Goal: Use online tool/utility: Use online tool/utility

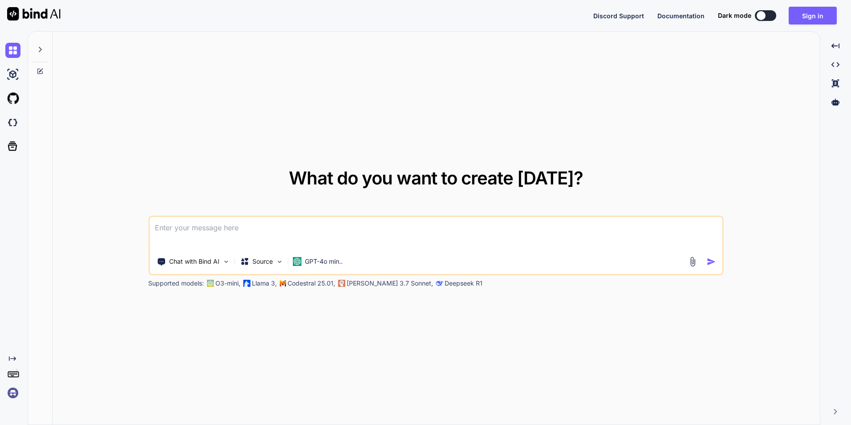
click at [294, 240] on textarea at bounding box center [436, 233] width 573 height 33
paste textarea
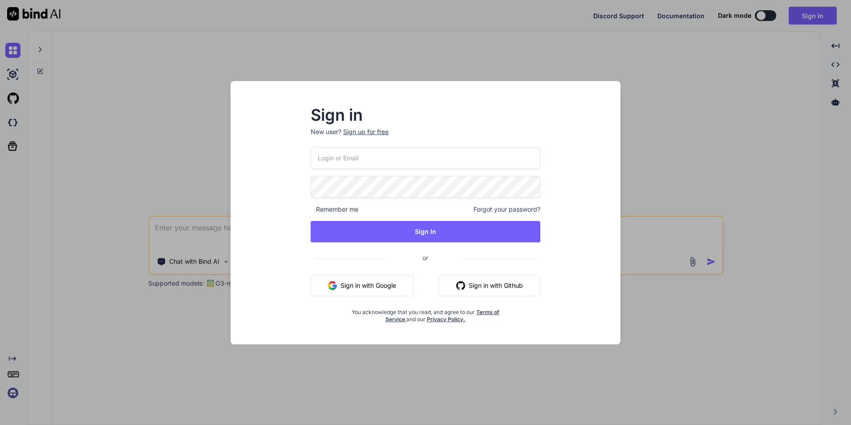
click at [357, 280] on button "Sign in with Google" at bounding box center [362, 285] width 103 height 21
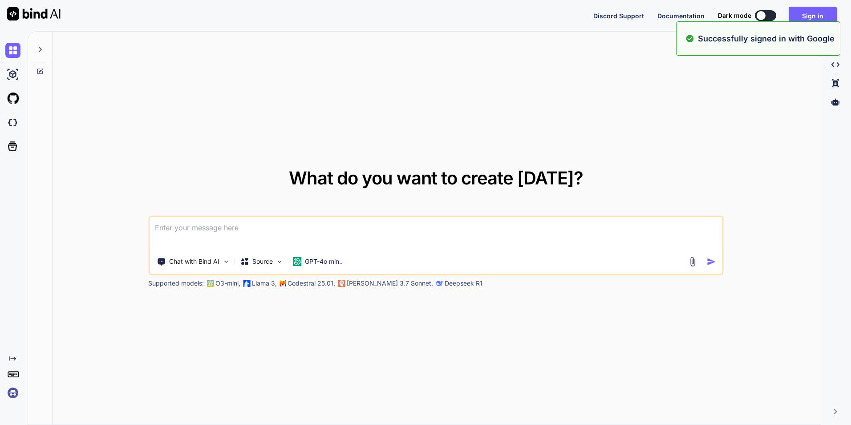
type textarea "x"
click at [273, 236] on textarea at bounding box center [436, 233] width 573 height 33
paste textarea "Loremips Dolor si ametcons adip-elits doe temporin Utlab + EtdoLorema a enimadm…"
type textarea "Loremips Dolor si ametcons adip-elits doe temporin Utlab + EtdoLorema a enimadm…"
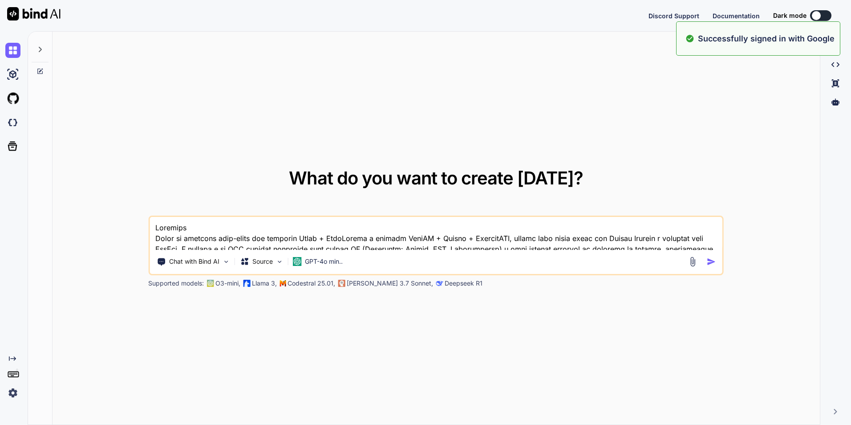
scroll to position [2404, 0]
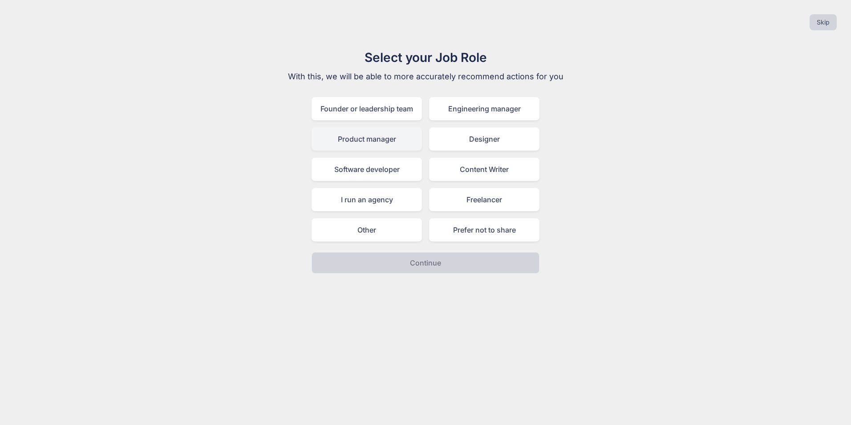
click at [351, 147] on div "Product manager" at bounding box center [367, 138] width 110 height 23
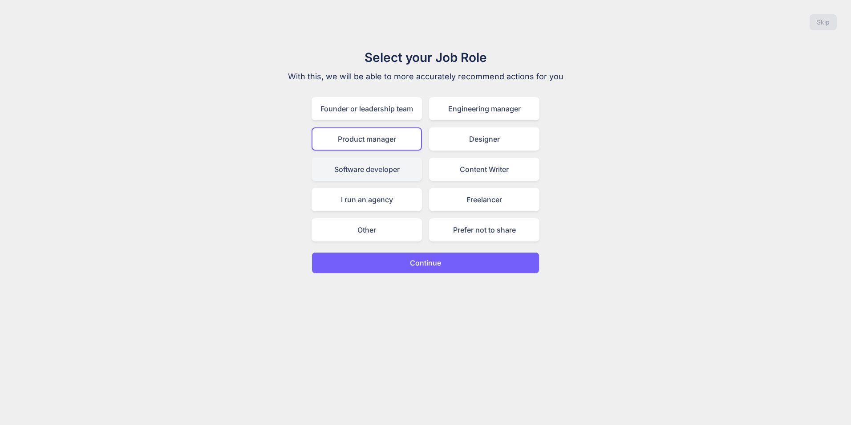
click at [341, 169] on div "Software developer" at bounding box center [367, 169] width 110 height 23
click at [383, 260] on button "Continue" at bounding box center [426, 262] width 228 height 21
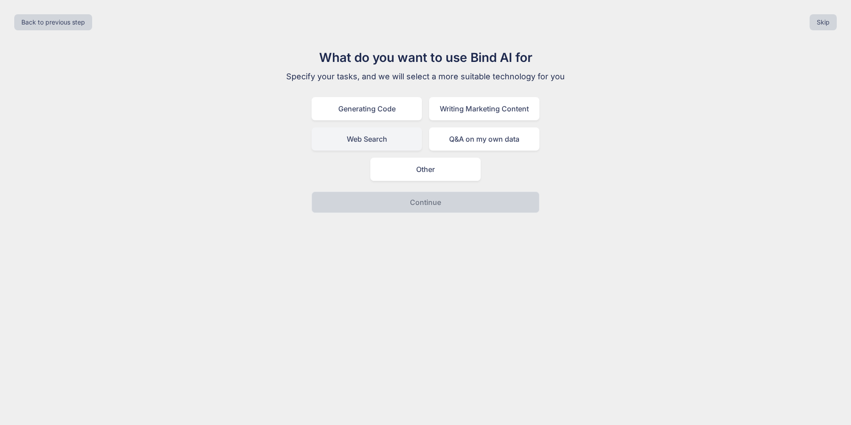
click at [394, 144] on div "Web Search" at bounding box center [367, 138] width 110 height 23
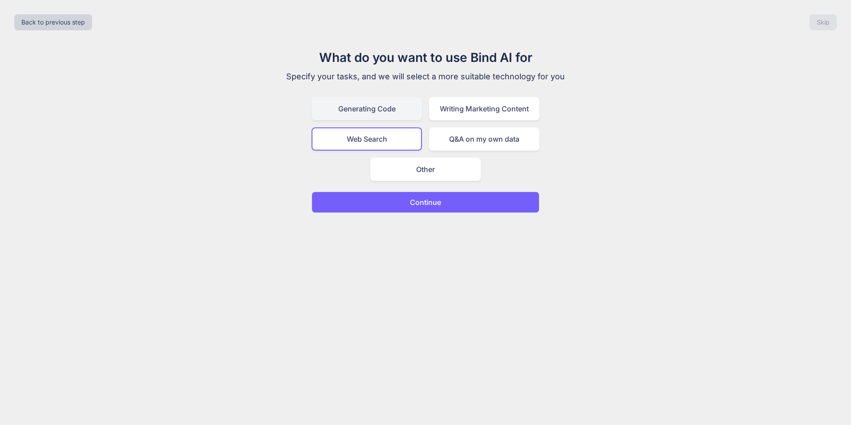
click at [379, 114] on div "Generating Code" at bounding box center [367, 108] width 110 height 23
click at [394, 207] on button "Continue" at bounding box center [426, 201] width 228 height 21
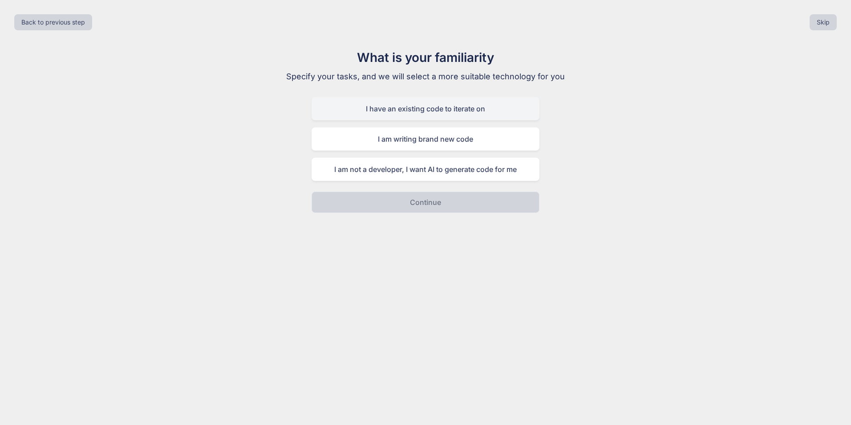
click at [409, 114] on div "I have an existing code to iterate on" at bounding box center [426, 108] width 228 height 23
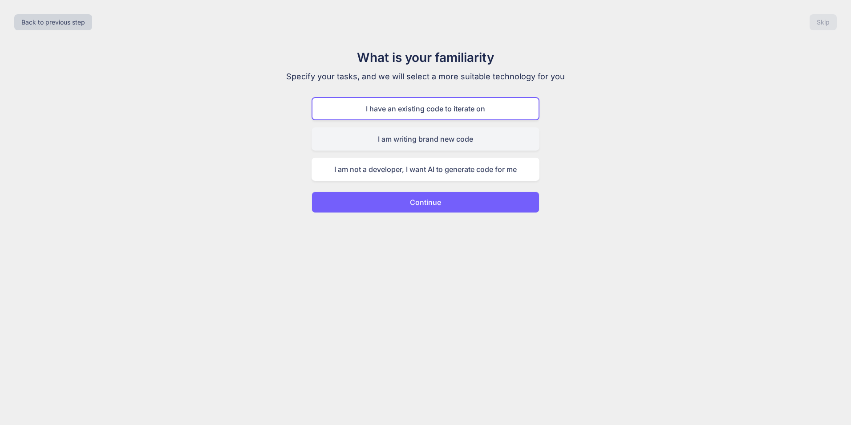
click at [409, 143] on div "I am writing brand new code" at bounding box center [426, 138] width 228 height 23
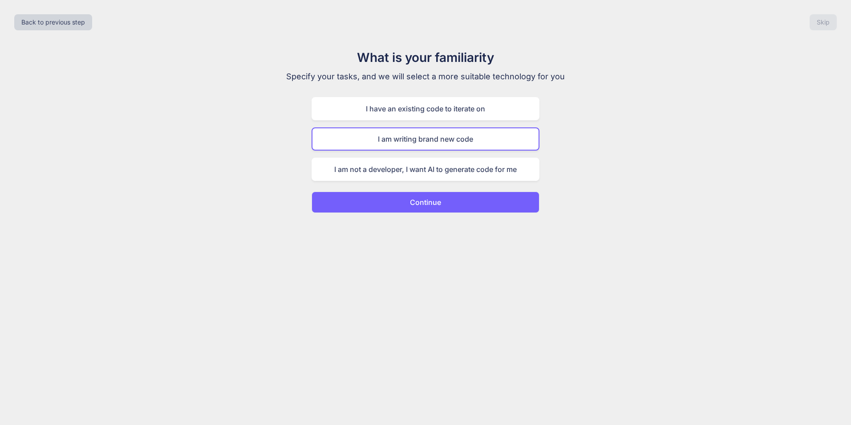
click at [421, 194] on button "Continue" at bounding box center [426, 201] width 228 height 21
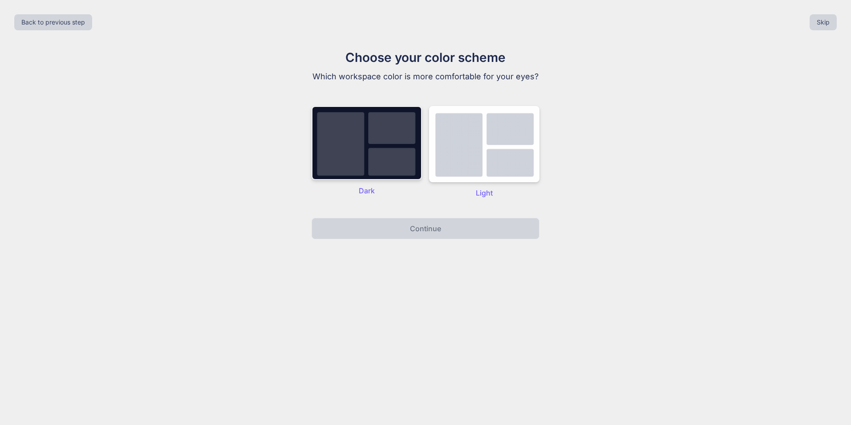
drag, startPoint x: 397, startPoint y: 160, endPoint x: 399, endPoint y: 169, distance: 9.0
click at [397, 161] on img at bounding box center [367, 143] width 110 height 74
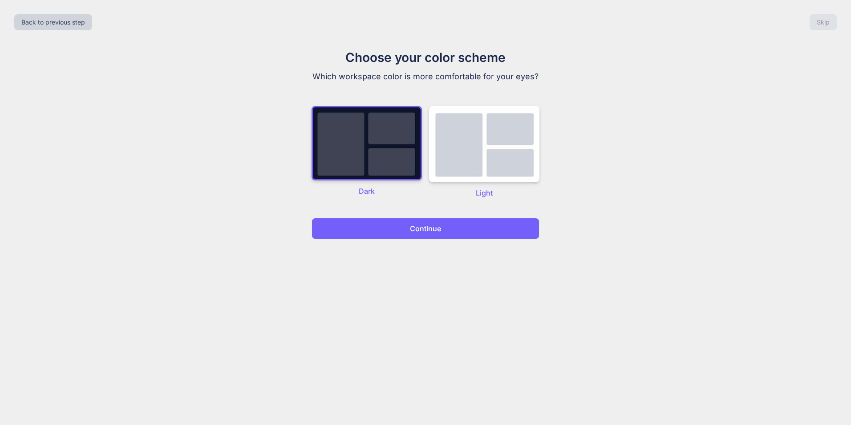
click at [395, 238] on div "Back to previous step Skip Choose your color scheme Which workspace color is mo…" at bounding box center [425, 212] width 851 height 425
click at [395, 231] on button "Continue" at bounding box center [426, 228] width 228 height 21
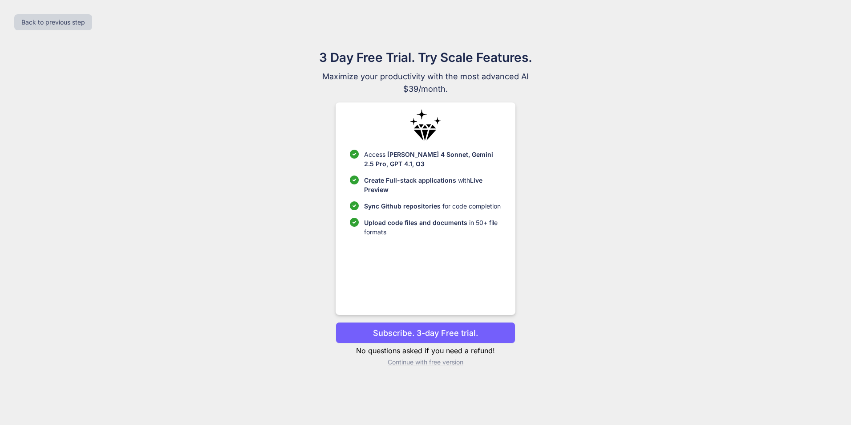
click at [423, 362] on p "Continue with free version" at bounding box center [425, 361] width 179 height 9
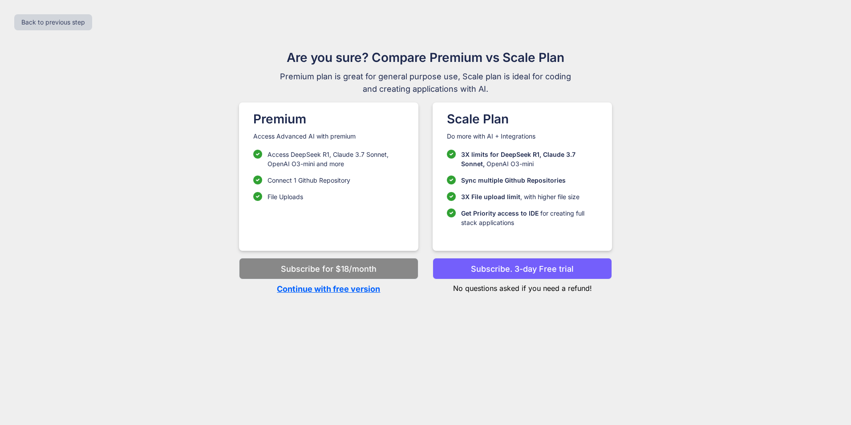
click at [368, 289] on p "Continue with free version" at bounding box center [328, 289] width 179 height 12
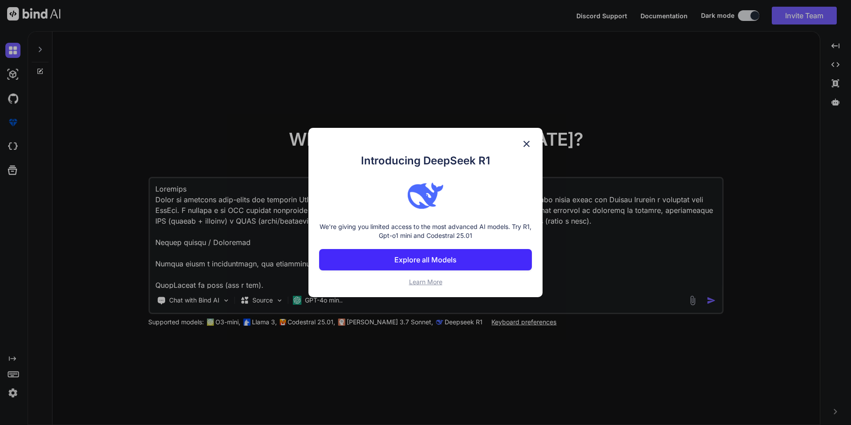
click at [524, 139] on img at bounding box center [526, 143] width 11 height 11
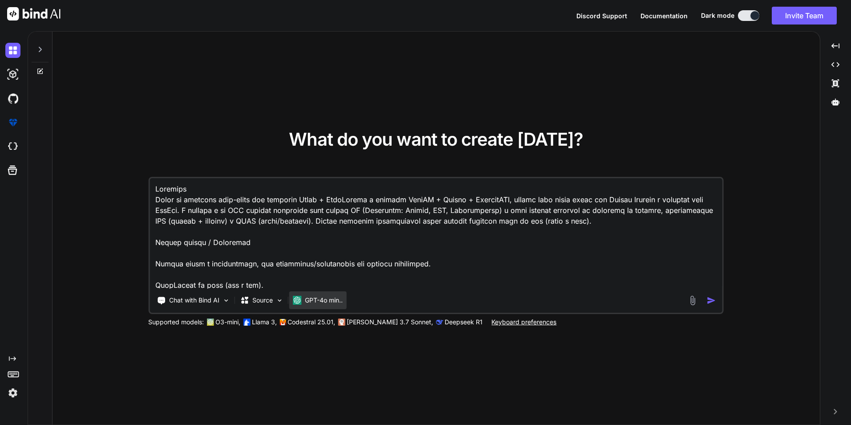
click at [306, 296] on p "GPT-4o min.." at bounding box center [324, 299] width 38 height 9
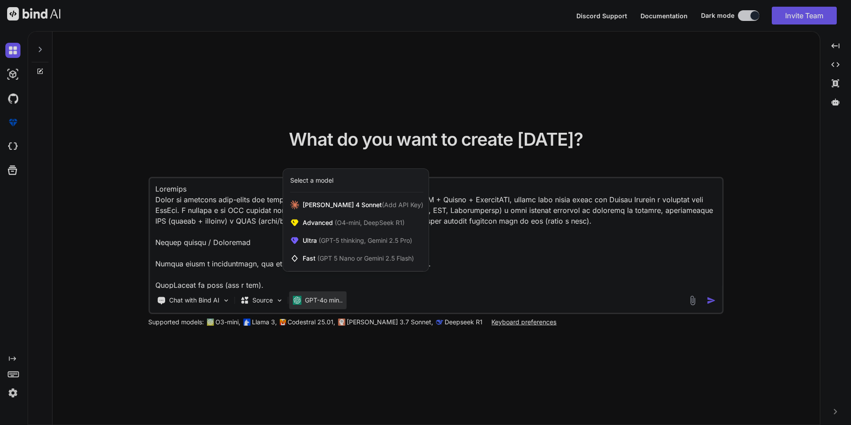
click at [433, 298] on div at bounding box center [425, 212] width 851 height 425
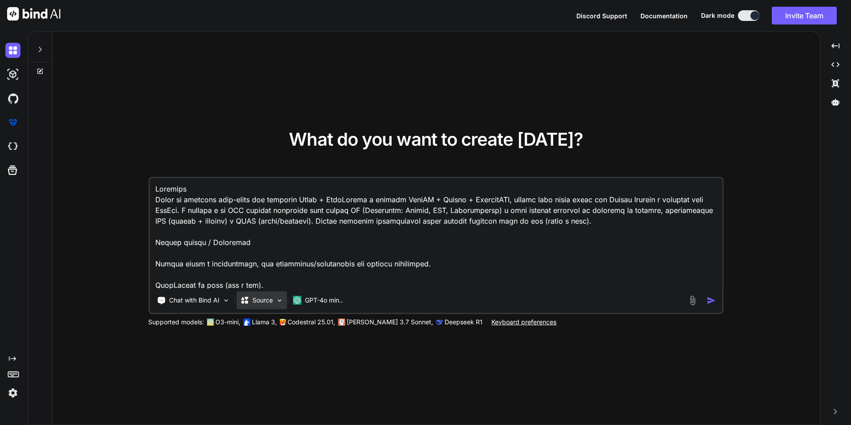
click at [275, 304] on div "Source" at bounding box center [261, 300] width 50 height 18
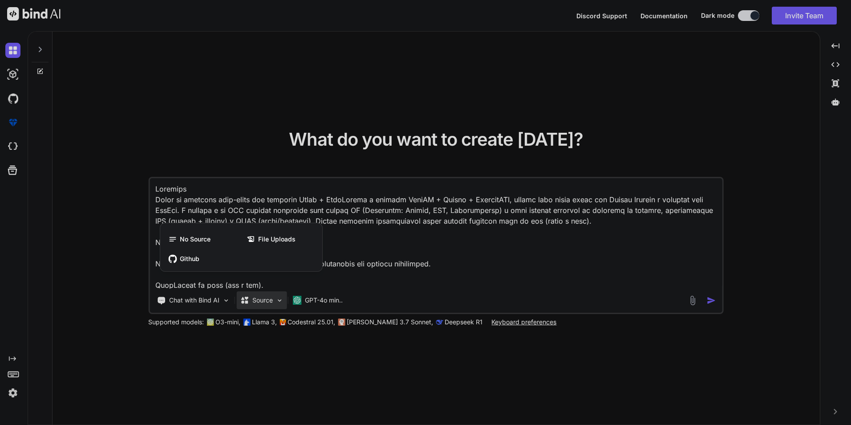
click at [275, 304] on div at bounding box center [425, 212] width 851 height 425
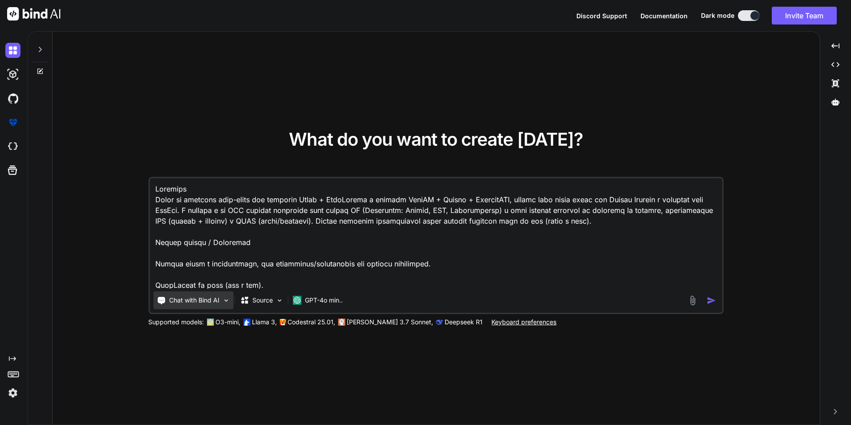
click at [221, 298] on div "Chat with Bind AI" at bounding box center [193, 300] width 80 height 18
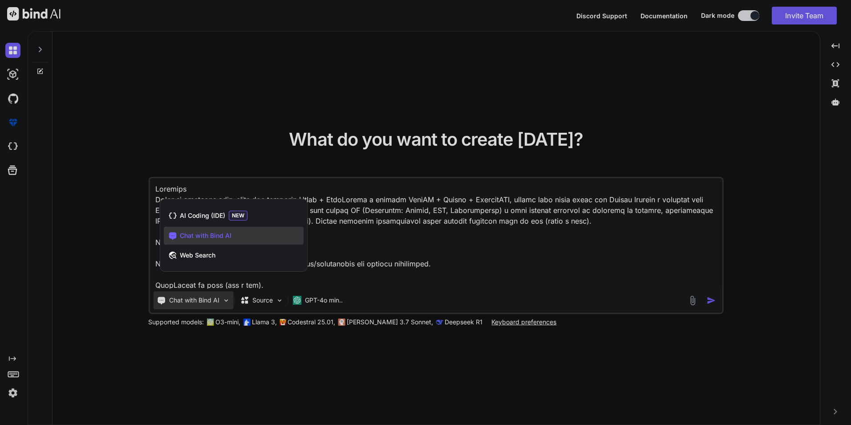
click at [356, 267] on div at bounding box center [425, 212] width 851 height 425
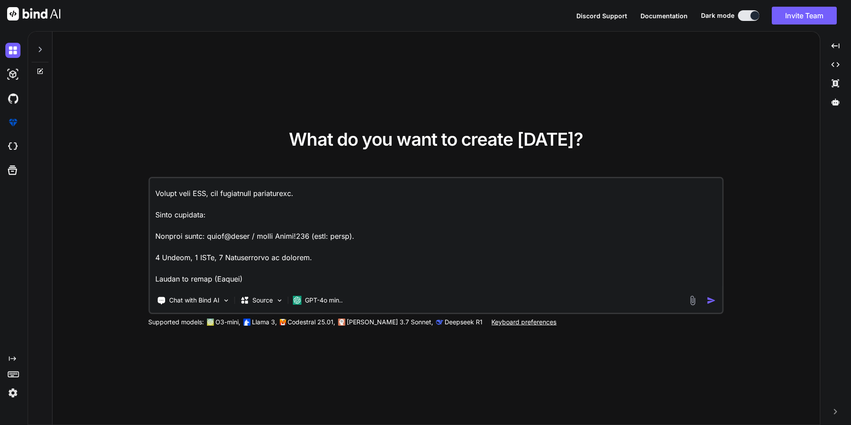
scroll to position [401, 0]
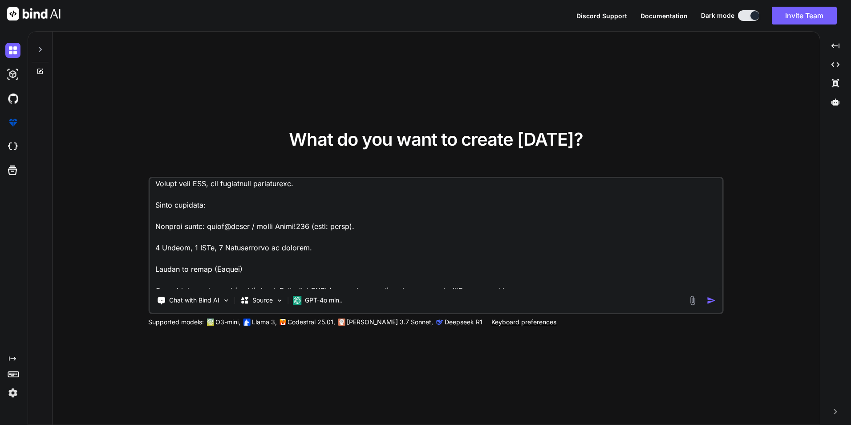
click at [717, 300] on button "button" at bounding box center [713, 299] width 13 height 9
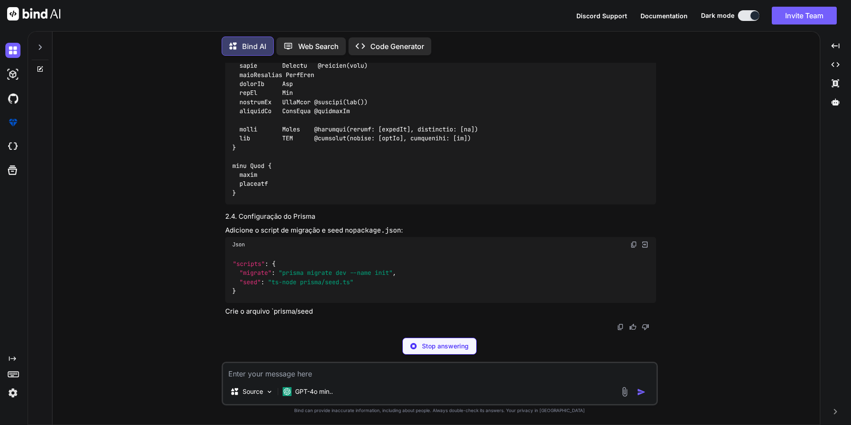
scroll to position [2363, 0]
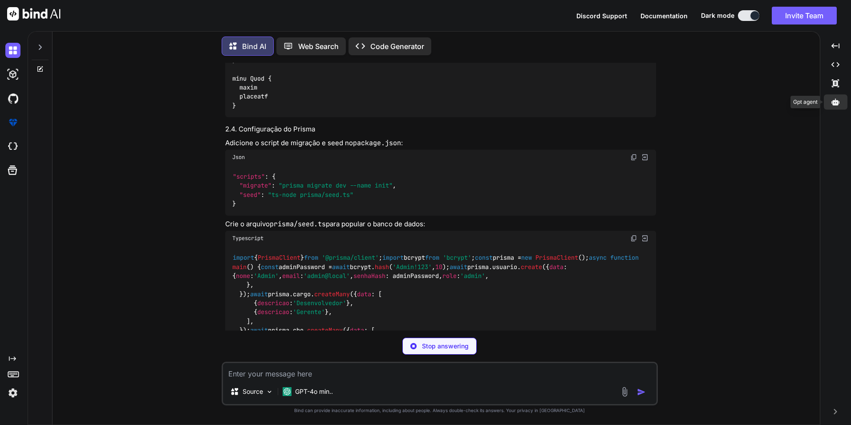
click at [829, 100] on div at bounding box center [836, 101] width 24 height 15
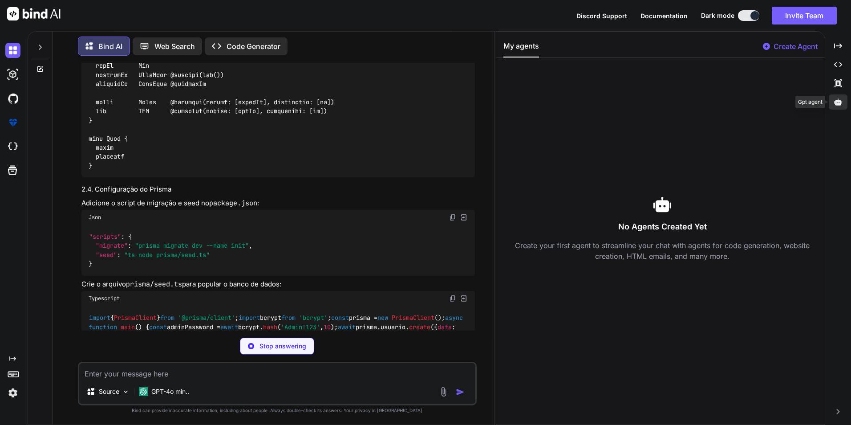
scroll to position [2423, 0]
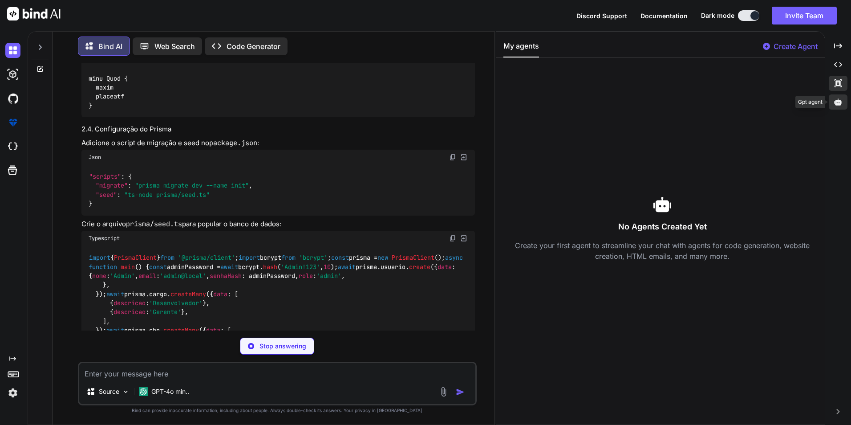
drag, startPoint x: 843, startPoint y: 98, endPoint x: 840, endPoint y: 87, distance: 11.7
click at [843, 98] on div at bounding box center [838, 101] width 19 height 15
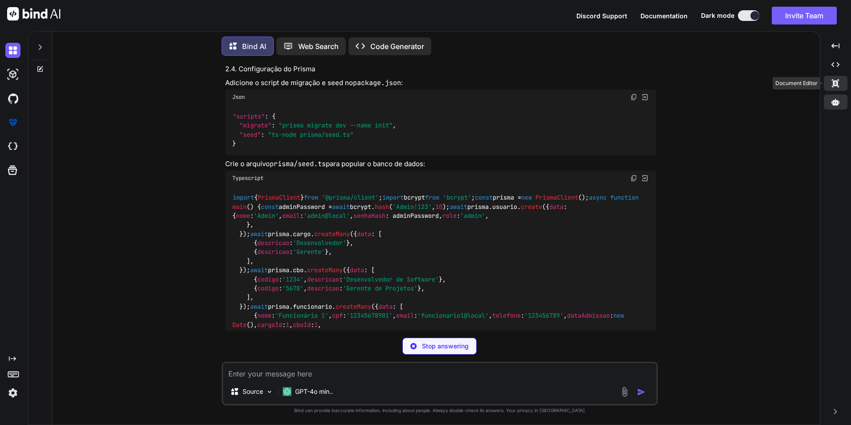
scroll to position [2363, 0]
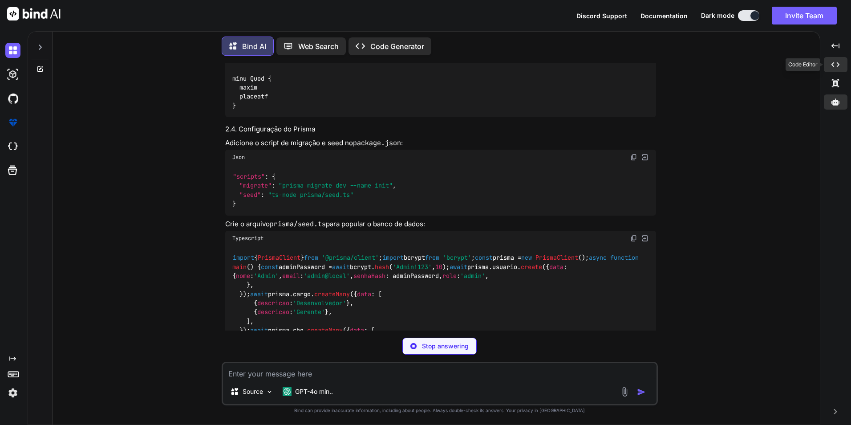
click at [833, 65] on icon "Created with Pixso." at bounding box center [835, 65] width 8 height 8
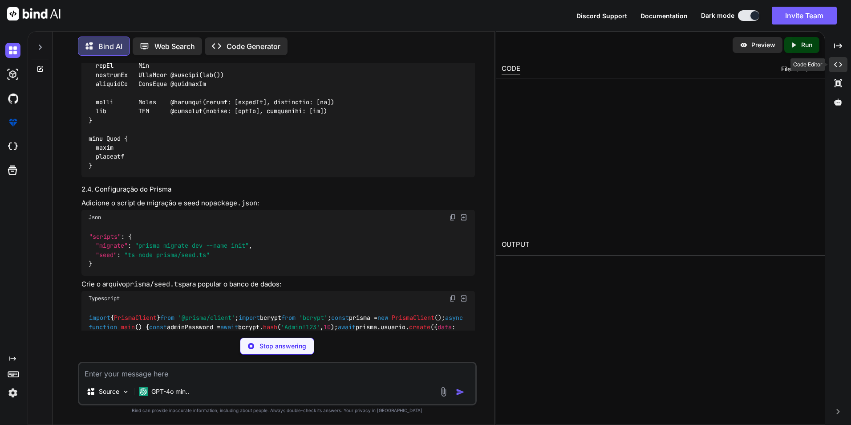
scroll to position [2423, 0]
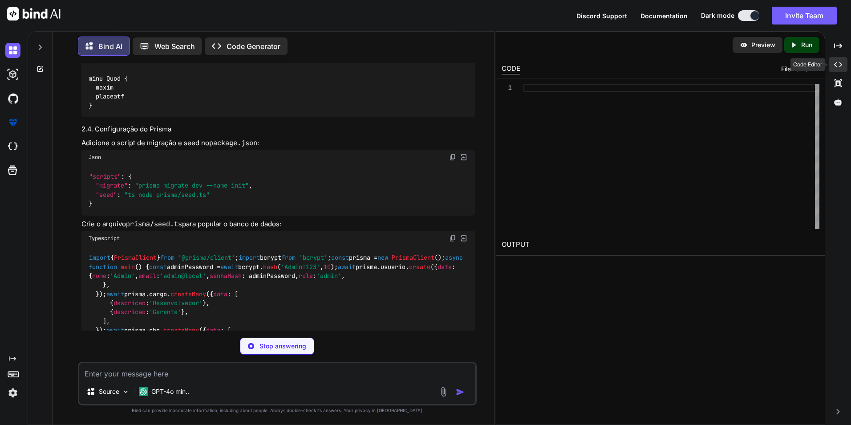
click at [833, 65] on div "Created with Pixso." at bounding box center [838, 64] width 19 height 15
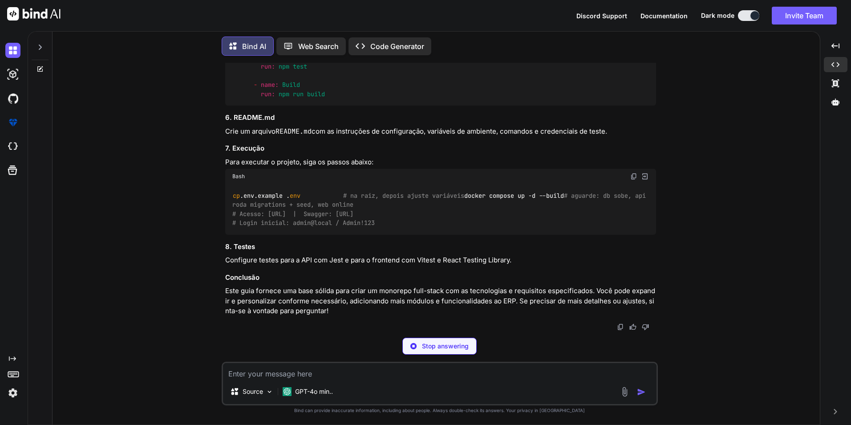
scroll to position [3810, 0]
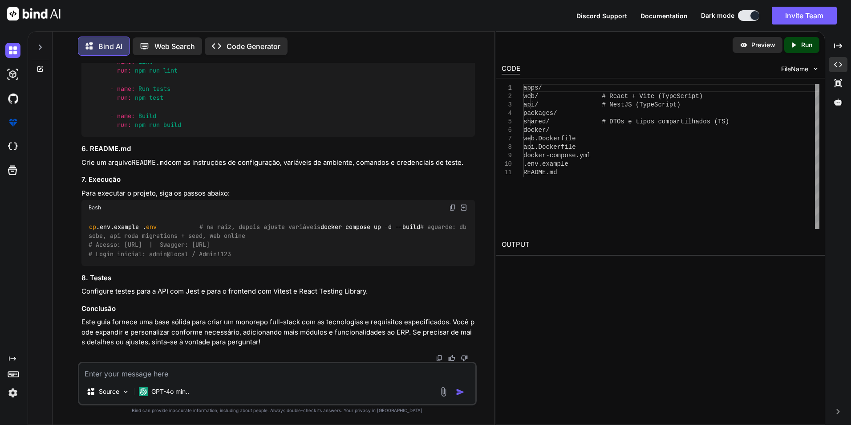
type textarea "x"
type textarea "apps/ web/ # React + Vite (TypeScript) api/ # NestJS (TypeScript) packages/ sha…"
click at [548, 97] on div "apps/ web/ # React + Vite (TypeScrip t) api/ # NestJS (TypeScript) packages/ sh…" at bounding box center [671, 156] width 296 height 145
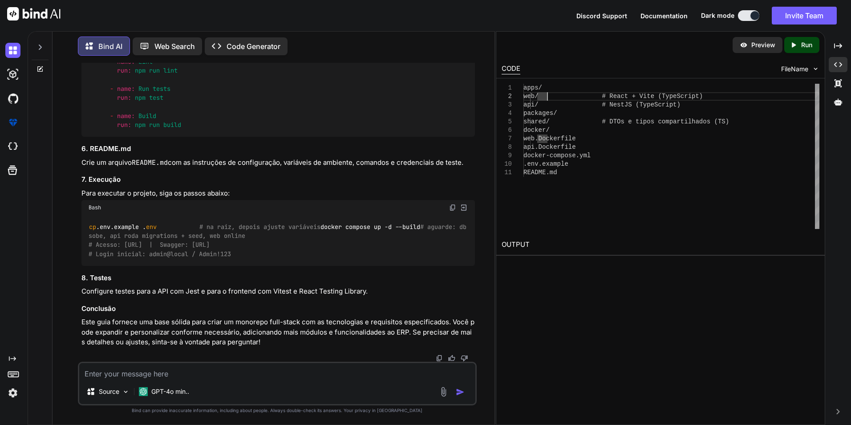
click at [548, 109] on div "apps/ web/ # React + Vite (TypeScrip t) api/ # NestJS (TypeScript) packages/ sh…" at bounding box center [671, 156] width 296 height 145
click at [843, 47] on div "Created with Pixso." at bounding box center [838, 45] width 19 height 15
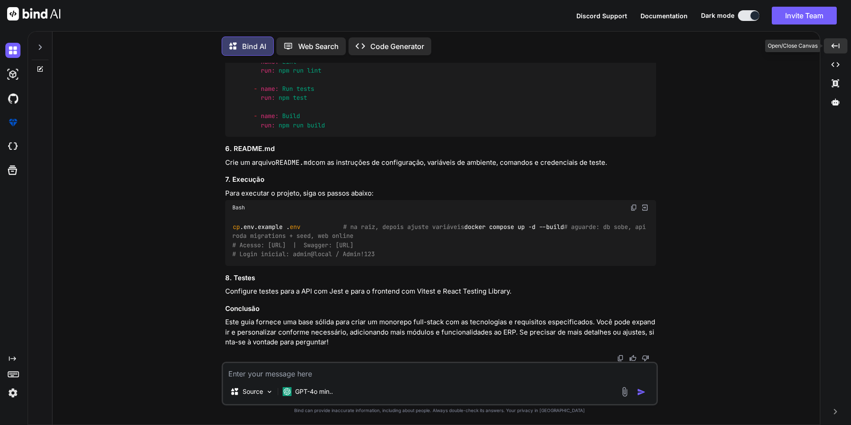
click at [843, 47] on div "Created with Pixso." at bounding box center [836, 45] width 24 height 15
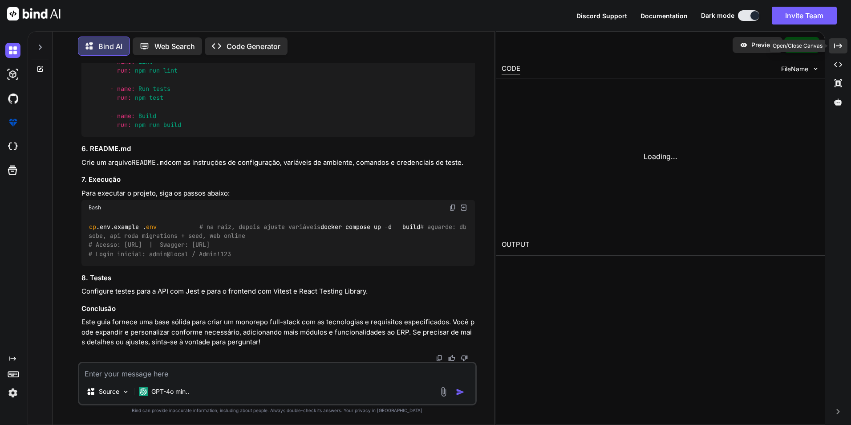
scroll to position [4162, 0]
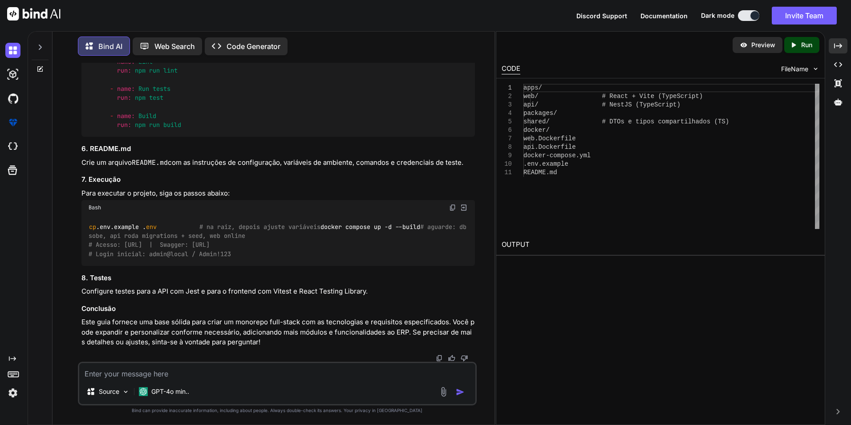
click at [816, 49] on div "Created with Pixso. Run" at bounding box center [801, 45] width 35 height 16
type textarea "x"
click at [10, 141] on img at bounding box center [12, 146] width 15 height 15
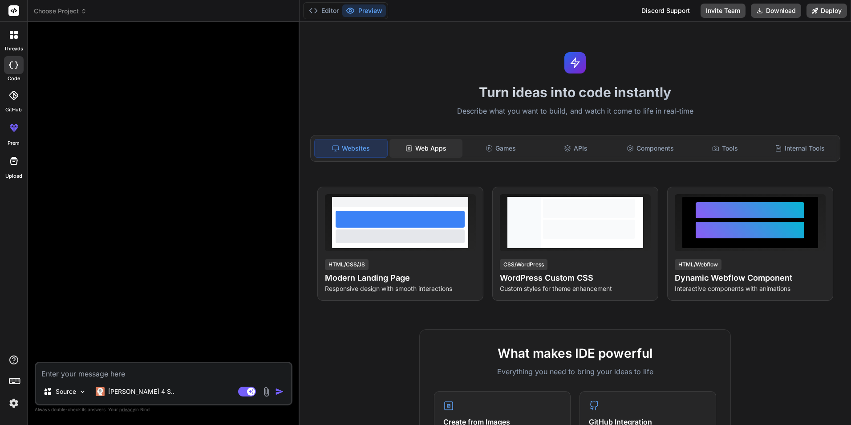
click at [440, 142] on div "Web Apps" at bounding box center [425, 148] width 73 height 19
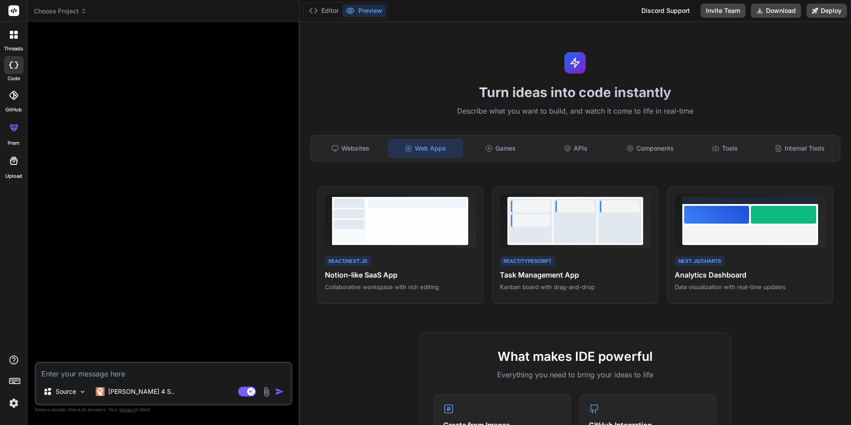
click at [141, 372] on textarea at bounding box center [163, 371] width 255 height 16
paste textarea "Loremips Dolor si ametcons adip-elits doe temporin Utlab + EtdoLorema a enimadm…"
type textarea "x"
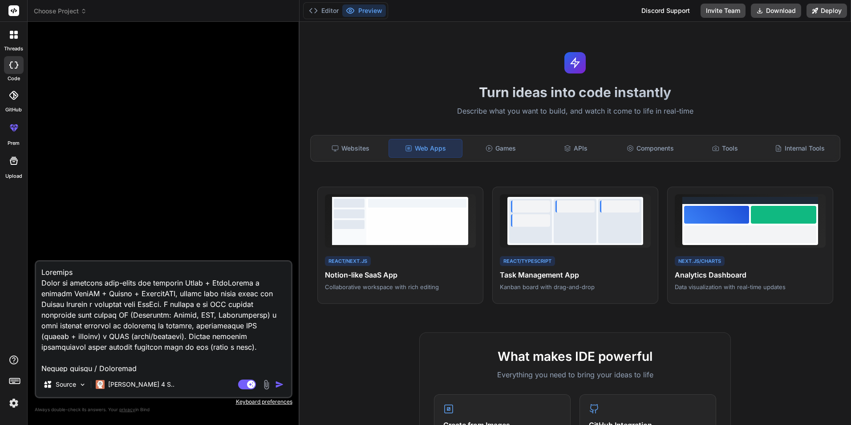
scroll to position [2767, 0]
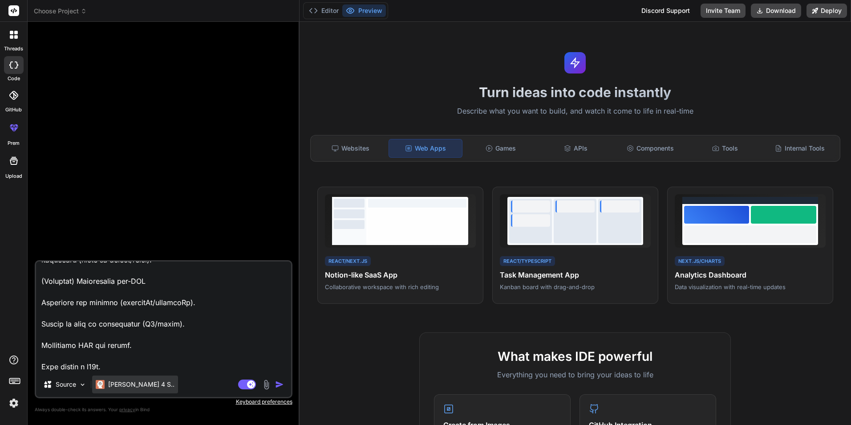
type textarea "Loremips Dolor si ametcons adip-elits doe temporin Utlab + EtdoLorema a enimadm…"
click at [139, 382] on p "Claude 4 S.." at bounding box center [141, 384] width 66 height 9
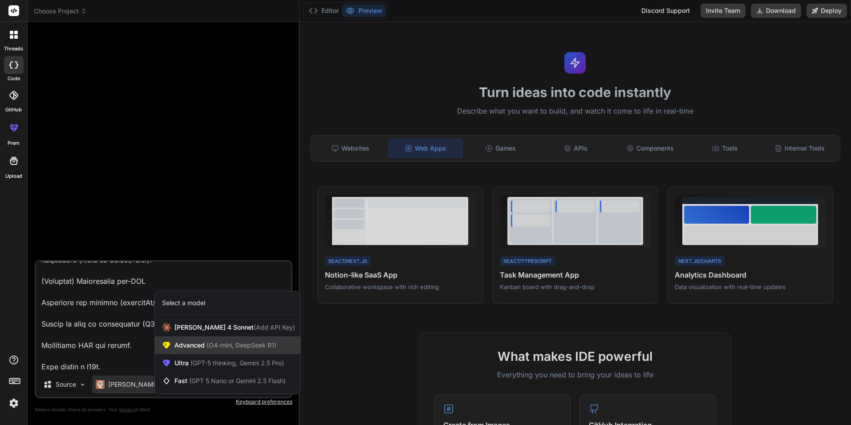
click at [181, 350] on div "Advanced (O4-mini, DeepSeek R1)" at bounding box center [228, 345] width 146 height 18
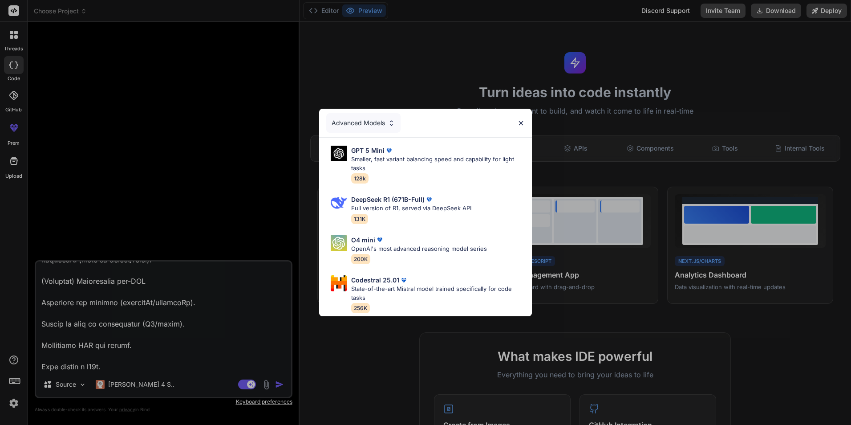
click at [385, 121] on div "Advanced Models" at bounding box center [363, 123] width 74 height 20
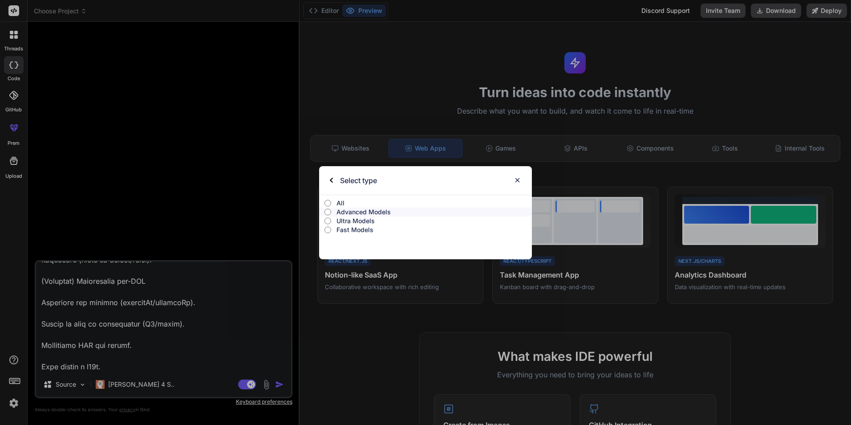
drag, startPoint x: 522, startPoint y: 177, endPoint x: 513, endPoint y: 175, distance: 9.6
click at [520, 176] on div "Select type" at bounding box center [425, 180] width 213 height 28
drag, startPoint x: 513, startPoint y: 175, endPoint x: 506, endPoint y: 182, distance: 10.4
click at [506, 182] on div "Select type" at bounding box center [425, 180] width 213 height 28
click at [524, 180] on div "Select type" at bounding box center [425, 180] width 213 height 28
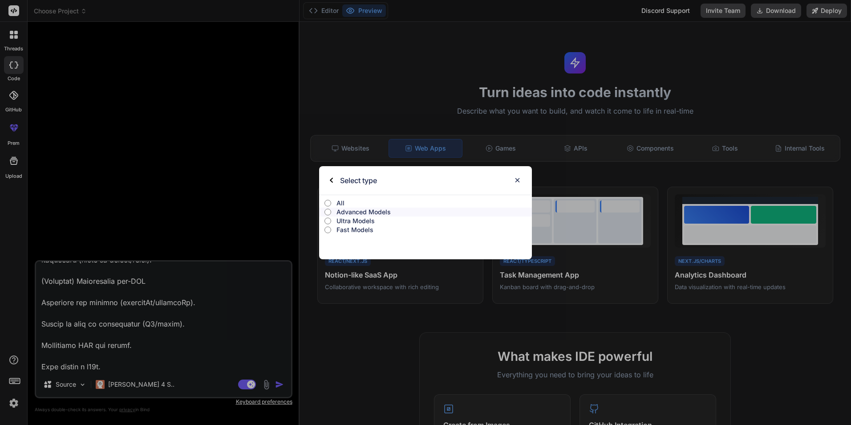
click at [518, 180] on img at bounding box center [518, 180] width 8 height 8
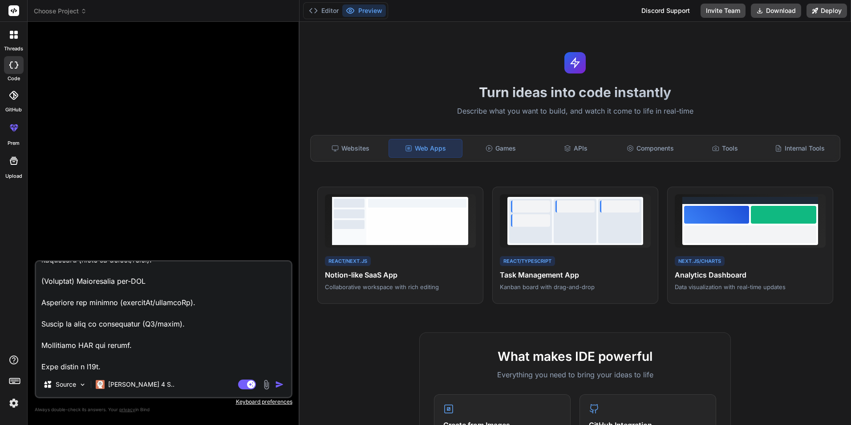
click at [283, 383] on img "button" at bounding box center [279, 384] width 9 height 9
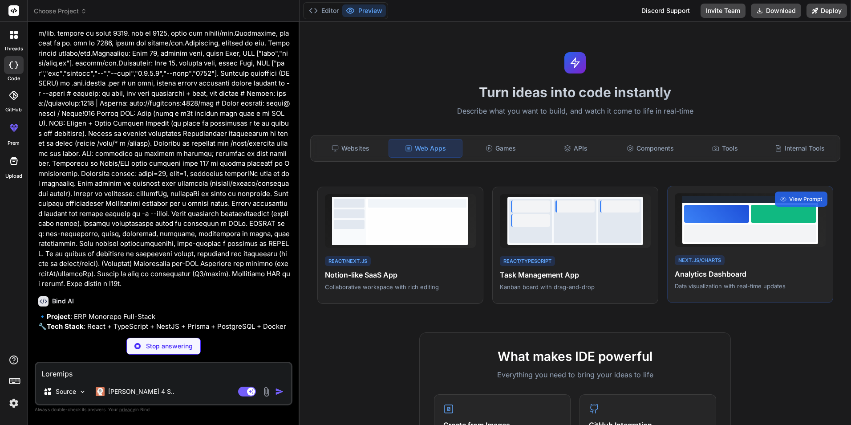
scroll to position [651, 0]
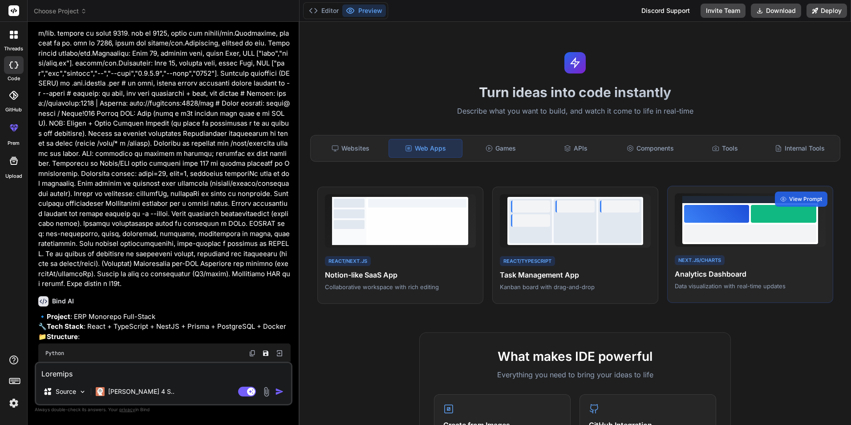
type textarea "x"
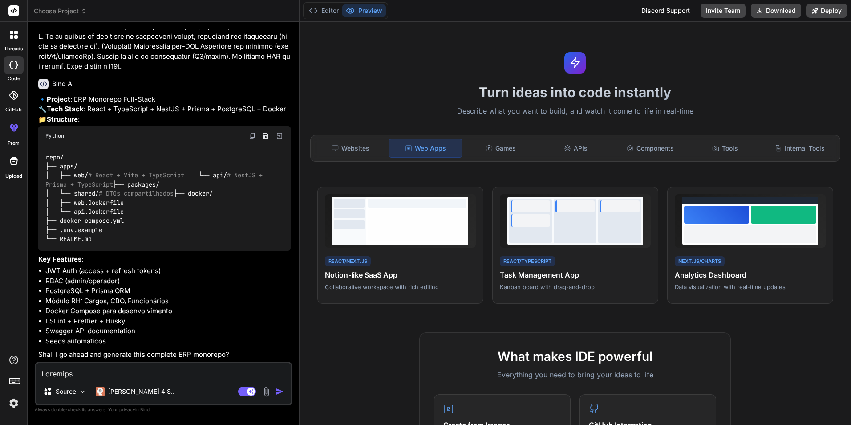
scroll to position [916, 0]
click at [111, 326] on ul "JWT Auth (access + refresh tokens) RBAC (admin/operador) PostgreSQL + Prisma OR…" at bounding box center [164, 306] width 252 height 80
click at [141, 381] on div "Source Claude 4 S.. Agent Mode. When this toggle is activated, AI automatically…" at bounding box center [164, 383] width 258 height 44
click at [135, 371] on textarea at bounding box center [163, 371] width 255 height 16
type textarea "x"
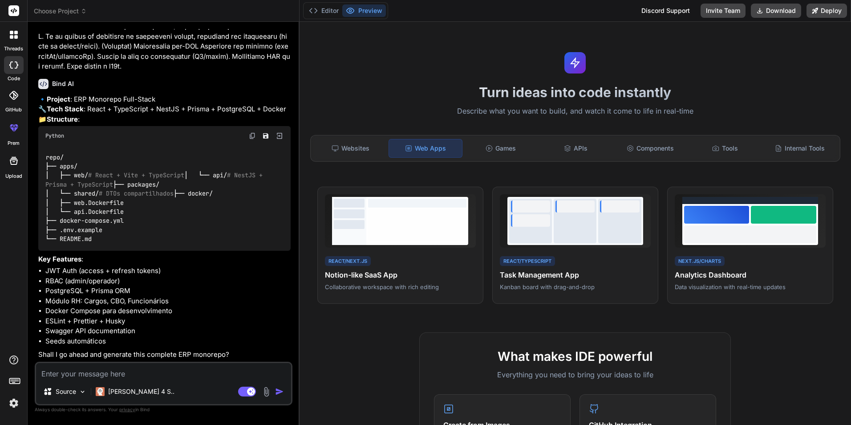
type textarea "s"
type textarea "x"
type textarea "si"
type textarea "x"
type textarea "sim"
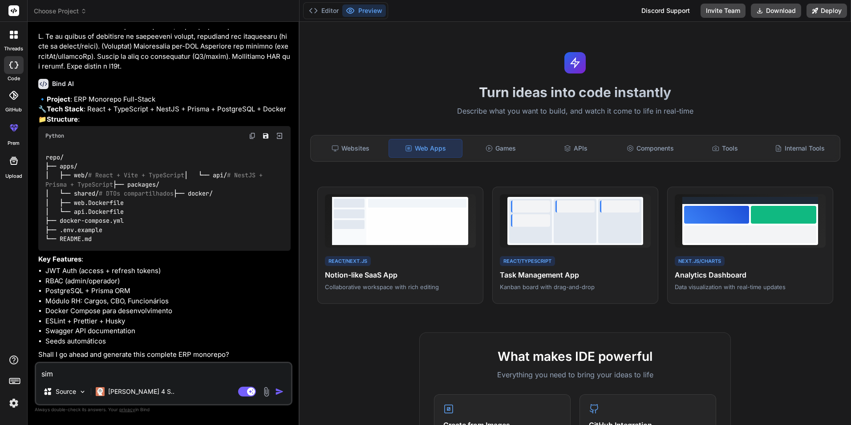
type textarea "x"
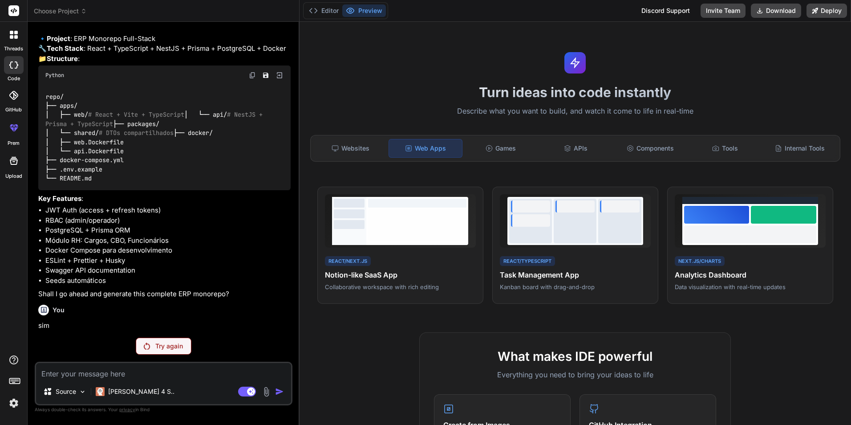
scroll to position [977, 0]
click at [167, 346] on p "Try again" at bounding box center [169, 345] width 28 height 9
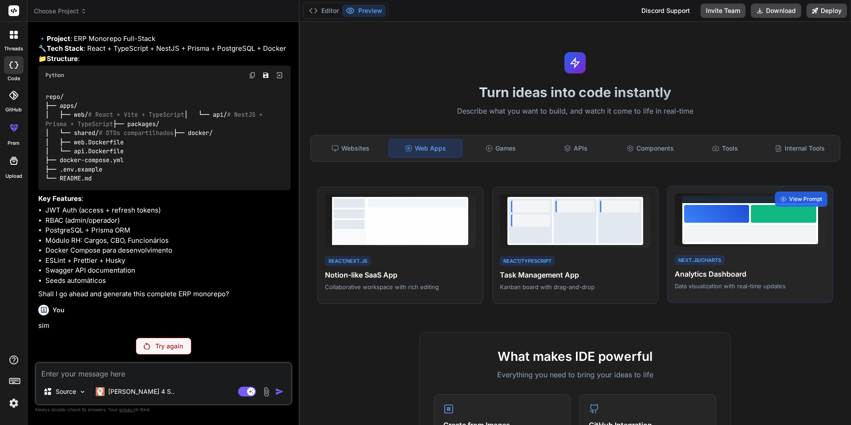
scroll to position [921, 0]
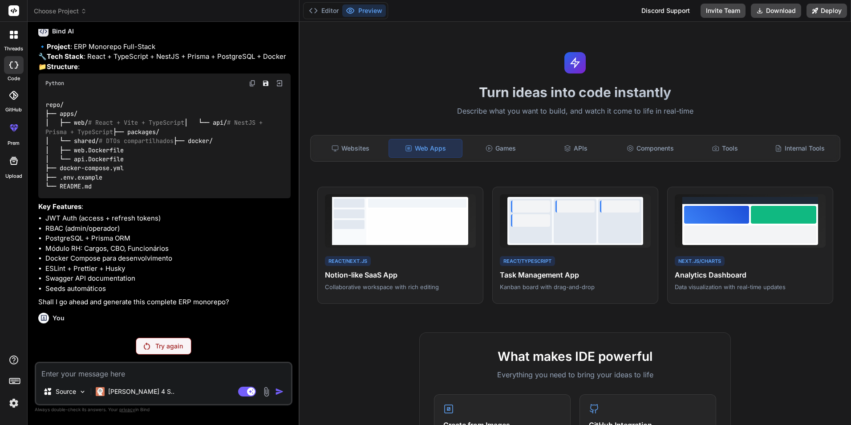
click at [172, 351] on div "Try again" at bounding box center [164, 345] width 56 height 17
click at [88, 395] on div "Source" at bounding box center [65, 391] width 50 height 18
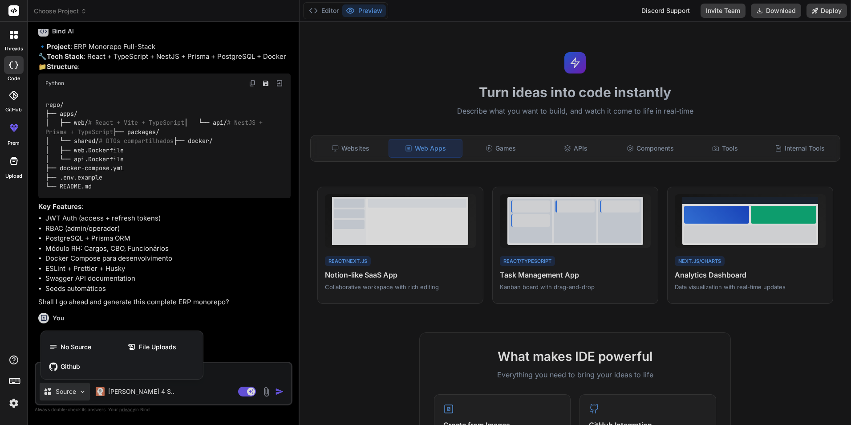
click at [88, 395] on div at bounding box center [425, 212] width 851 height 425
type textarea "x"
